Goal: Task Accomplishment & Management: Manage account settings

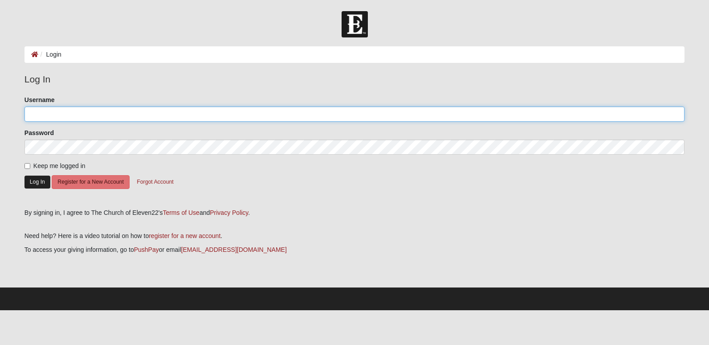
type input "aed1996"
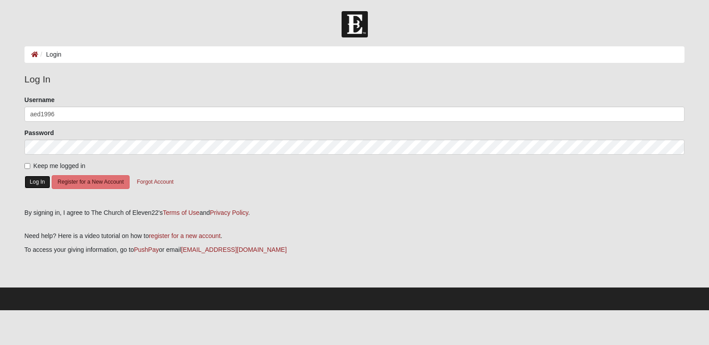
click at [40, 179] on button "Log In" at bounding box center [38, 182] width 26 height 13
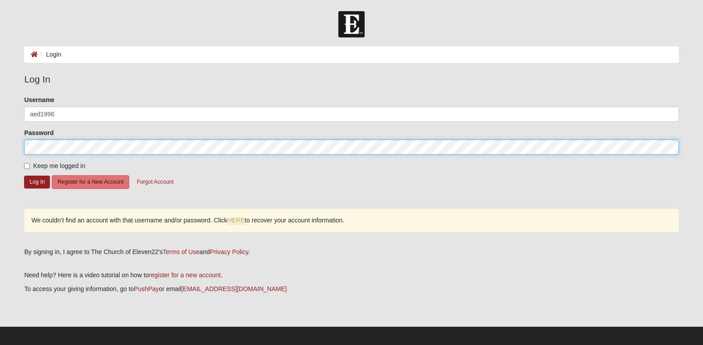
click at [0, 136] on html "Log In Login Login Error Log In Please correct the following: Username aed1996 …" at bounding box center [351, 174] width 703 height 349
click at [24, 176] on button "Log In" at bounding box center [37, 182] width 26 height 13
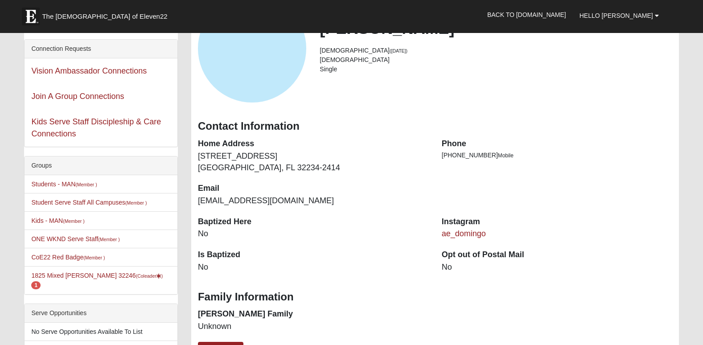
scroll to position [90, 0]
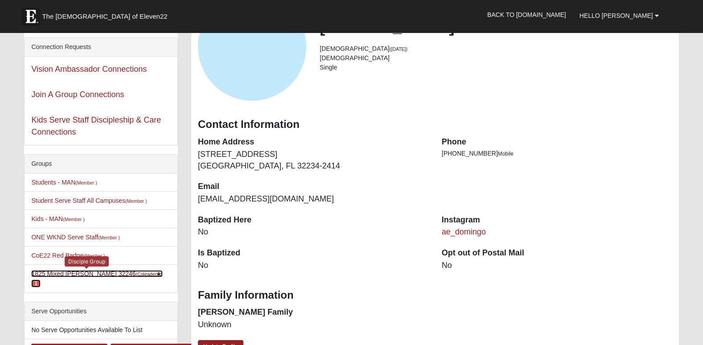
click at [51, 273] on link "1825 Mixed Annis 32246 (Coleader ) 1" at bounding box center [96, 278] width 131 height 16
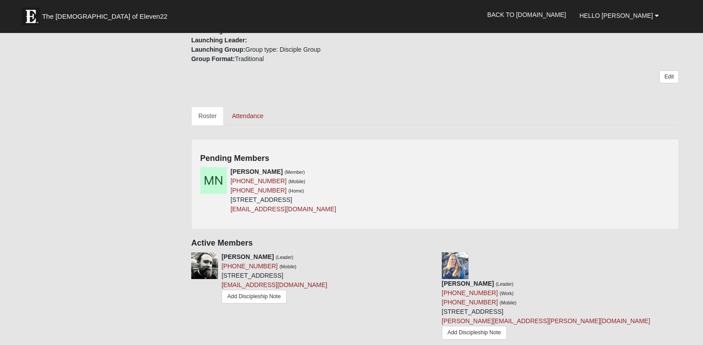
scroll to position [323, 0]
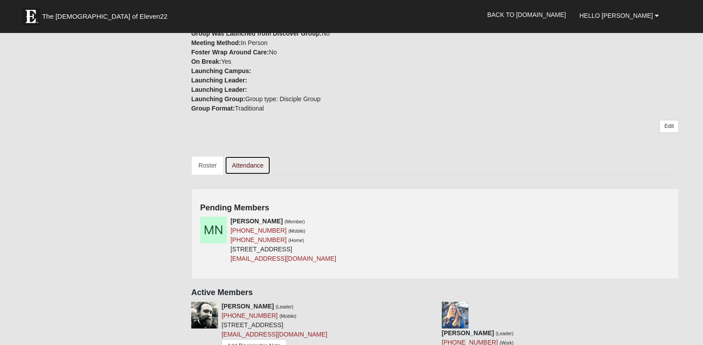
click at [253, 156] on link "Attendance" at bounding box center [248, 165] width 46 height 19
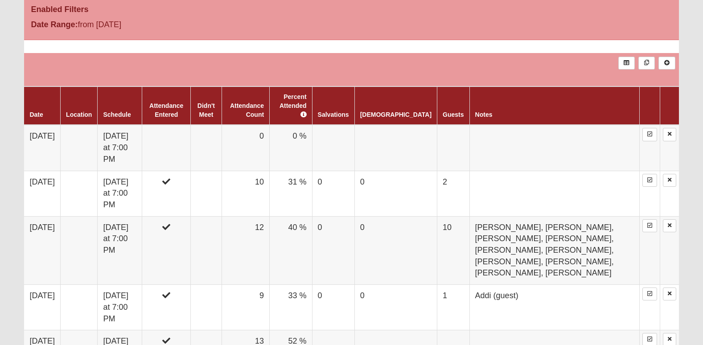
scroll to position [521, 0]
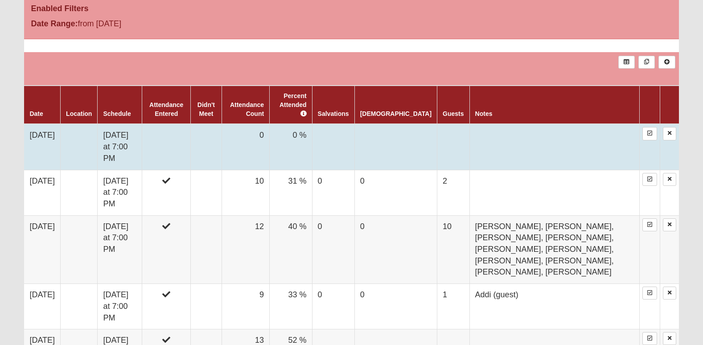
click at [125, 124] on td "Sunday at 7:00 PM" at bounding box center [120, 147] width 45 height 46
click at [125, 124] on td "[DATE] at 7:00 PM" at bounding box center [120, 147] width 45 height 46
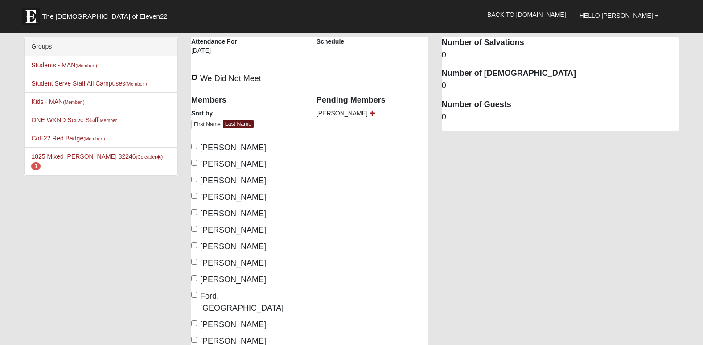
click at [196, 77] on input "We Did Not Meet" at bounding box center [194, 77] width 6 height 6
checkbox input "true"
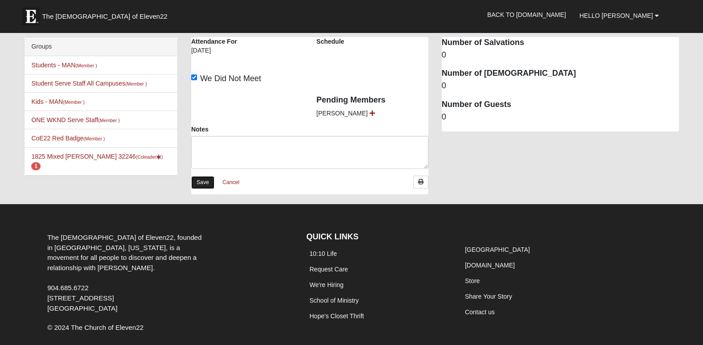
click at [200, 179] on link "Save" at bounding box center [202, 182] width 23 height 13
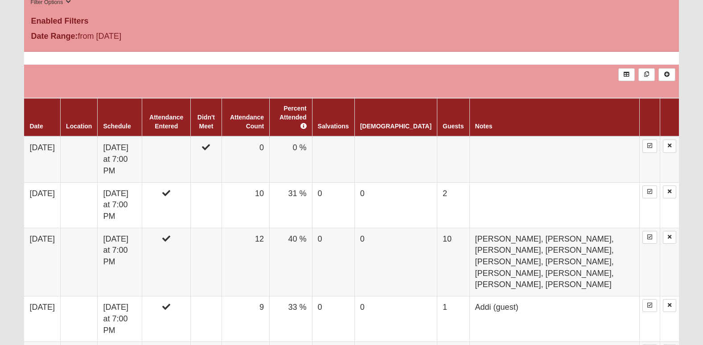
scroll to position [509, 0]
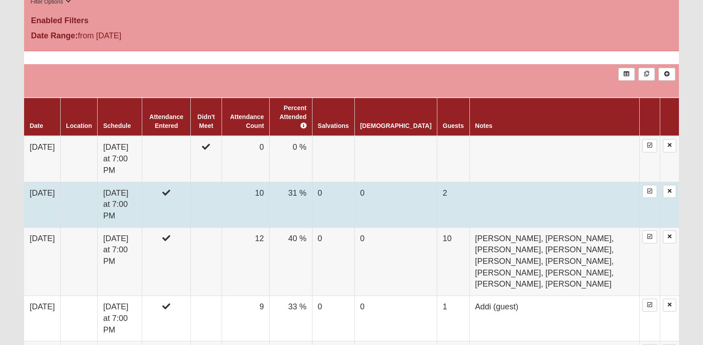
click at [125, 182] on td "Sunday at 7:00 PM" at bounding box center [120, 204] width 45 height 45
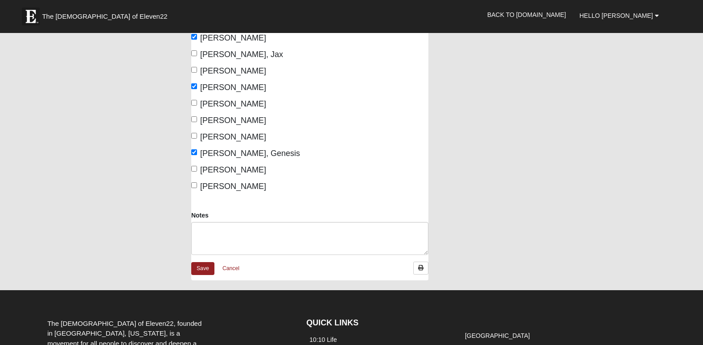
scroll to position [705, 0]
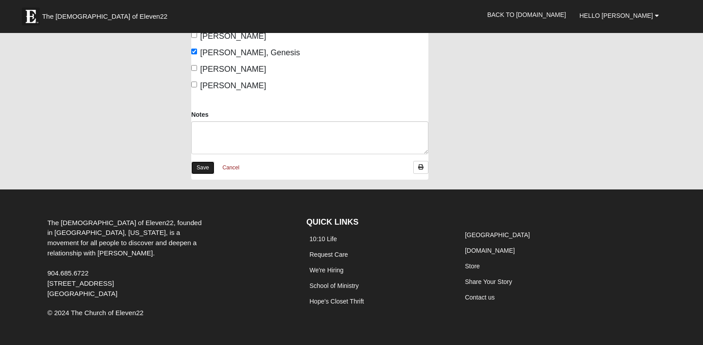
click at [203, 161] on link "Save" at bounding box center [202, 167] width 23 height 13
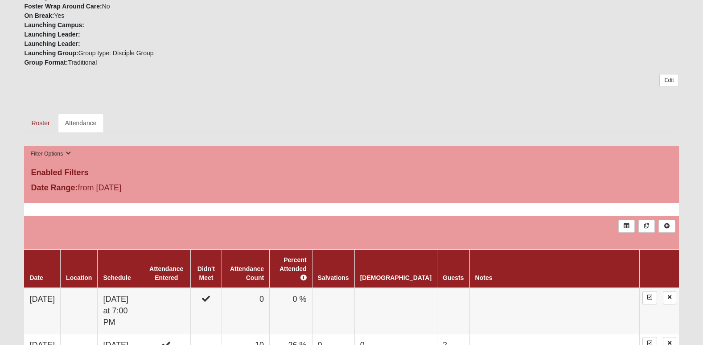
scroll to position [359, 0]
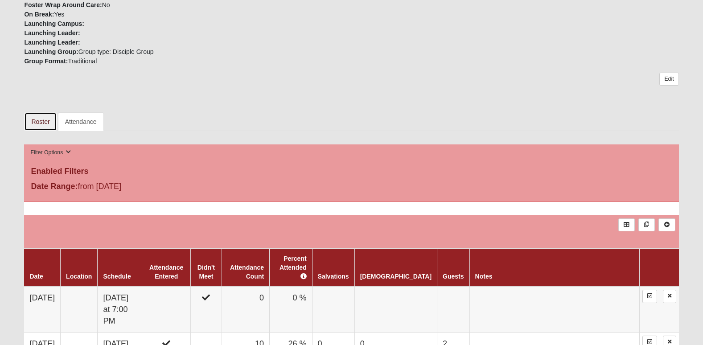
click at [36, 115] on link "Roster" at bounding box center [40, 121] width 33 height 19
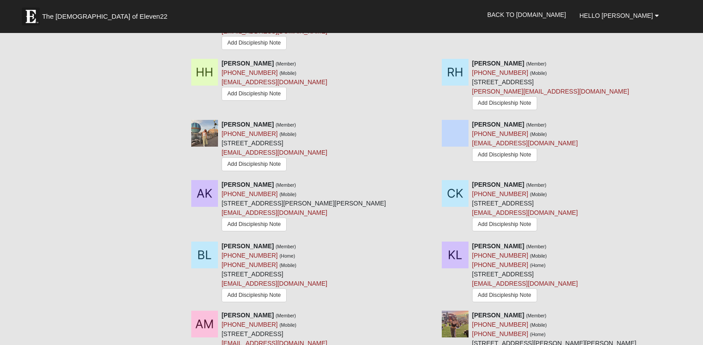
scroll to position [1003, 0]
click at [680, 242] on icon at bounding box center [682, 245] width 6 height 6
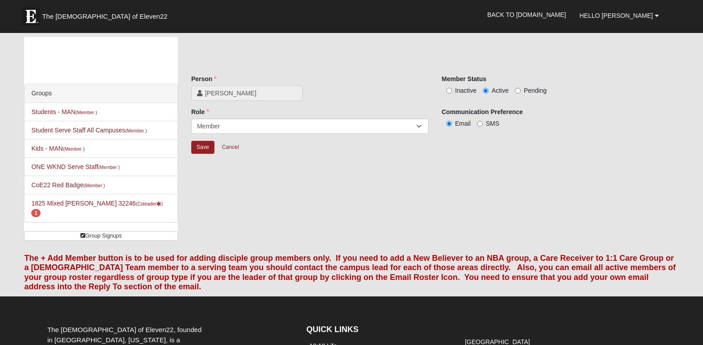
scroll to position [122, 0]
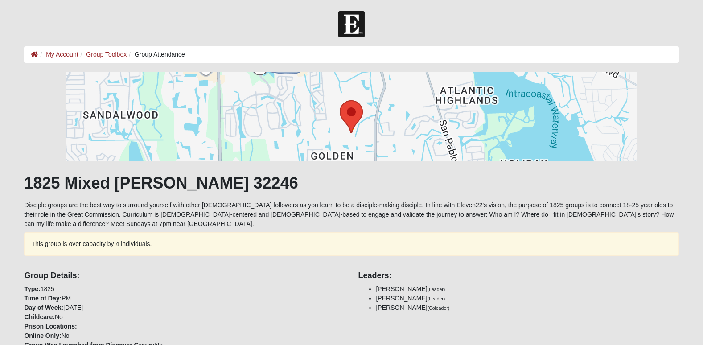
scroll to position [359, 0]
